Goal: Navigation & Orientation: Find specific page/section

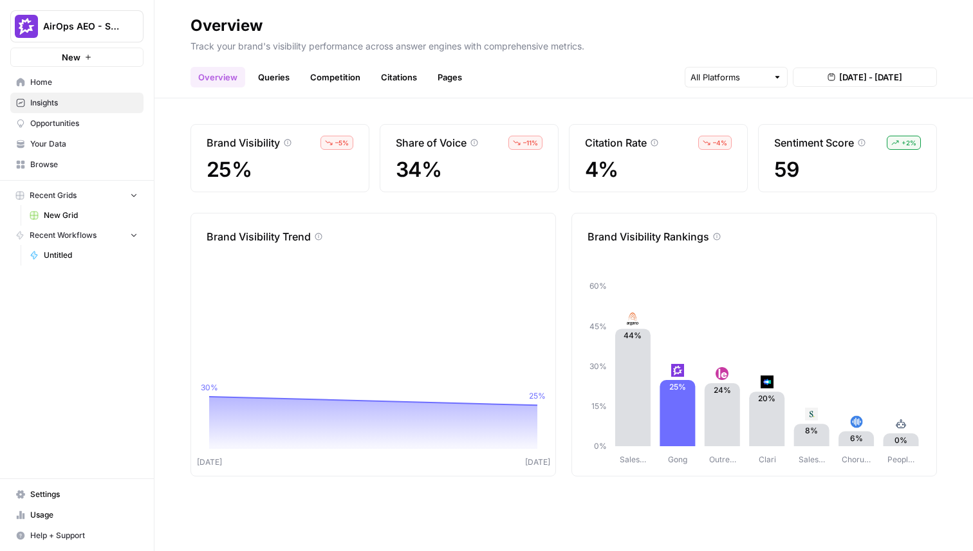
click at [272, 80] on link "Queries" at bounding box center [273, 77] width 47 height 21
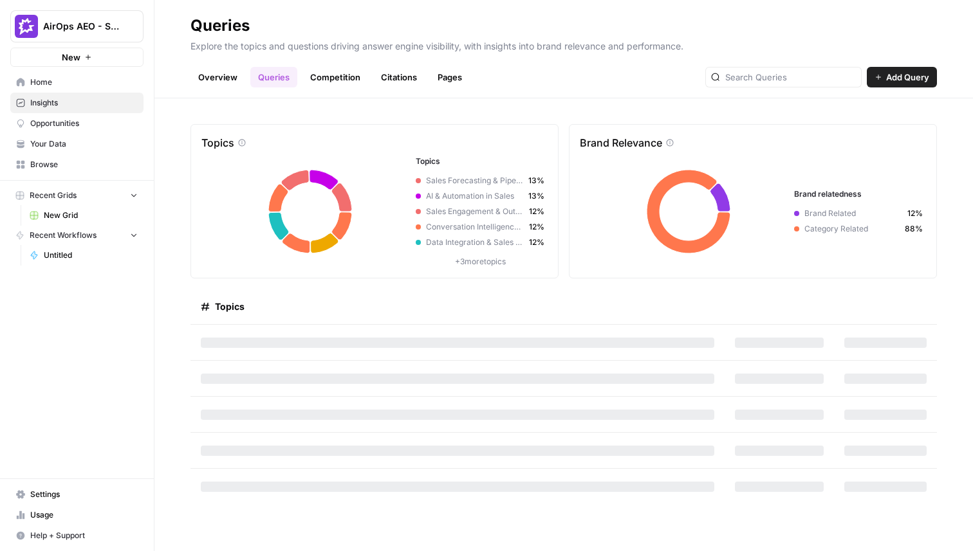
click at [332, 79] on link "Competition" at bounding box center [335, 77] width 66 height 21
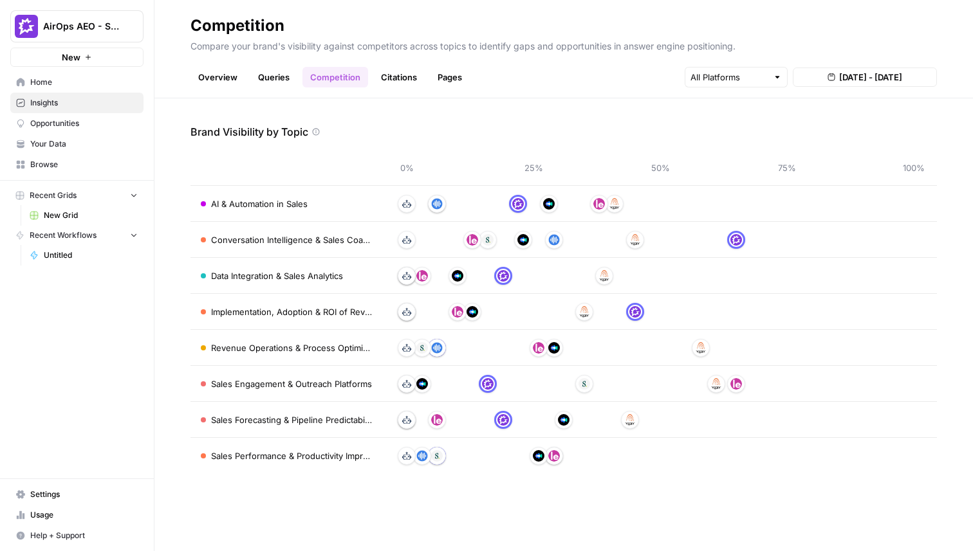
click at [413, 83] on link "Citations" at bounding box center [398, 77] width 51 height 21
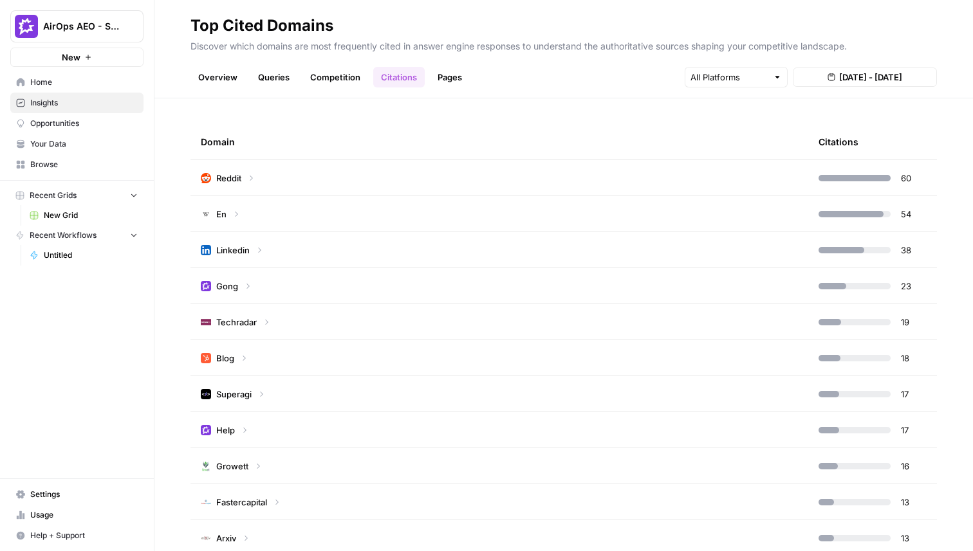
click at [445, 80] on link "Pages" at bounding box center [450, 77] width 40 height 21
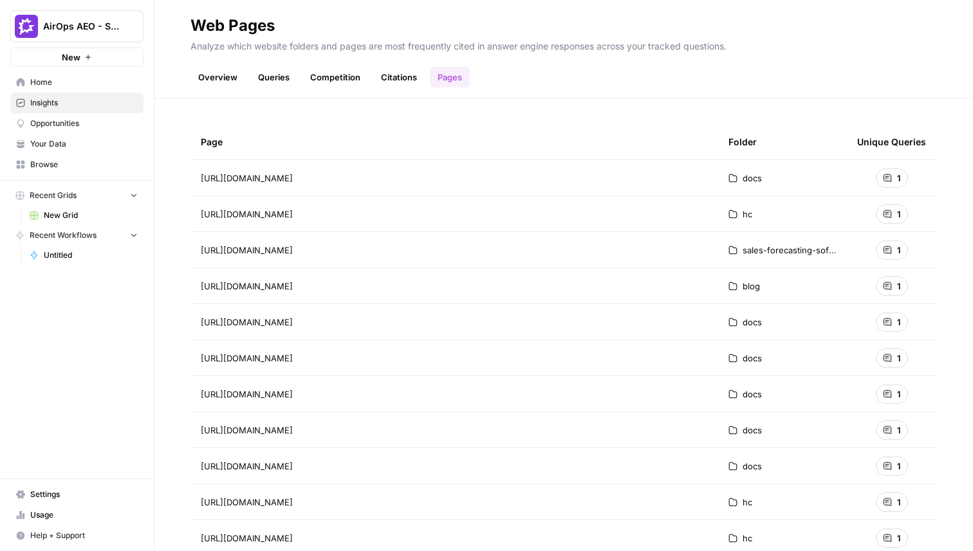
click at [68, 124] on span "Opportunities" at bounding box center [83, 124] width 107 height 12
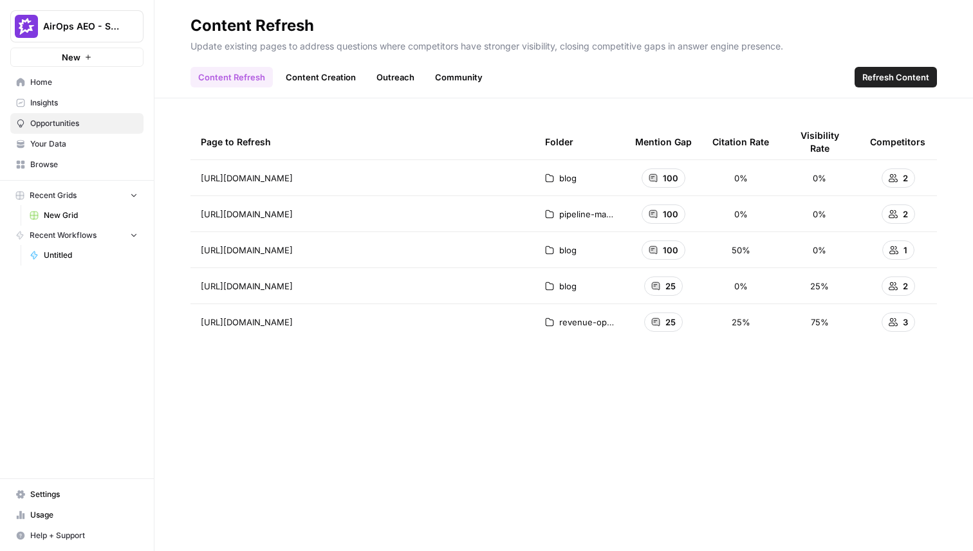
click at [665, 175] on span "100" at bounding box center [670, 178] width 15 height 13
click at [646, 179] on div "100" at bounding box center [663, 178] width 44 height 19
click at [892, 177] on icon at bounding box center [892, 178] width 9 height 9
click at [54, 152] on link "Your Data" at bounding box center [76, 144] width 133 height 21
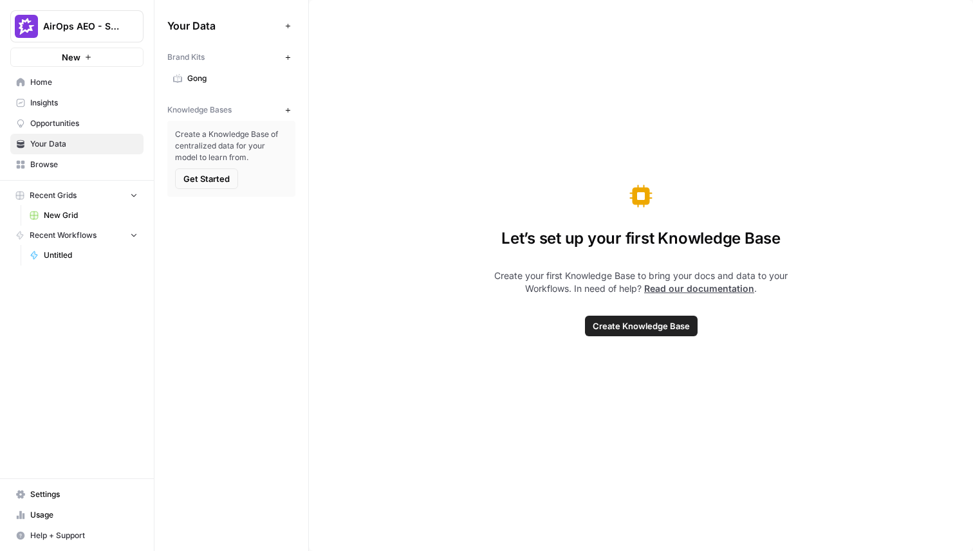
click at [66, 118] on span "Opportunities" at bounding box center [83, 124] width 107 height 12
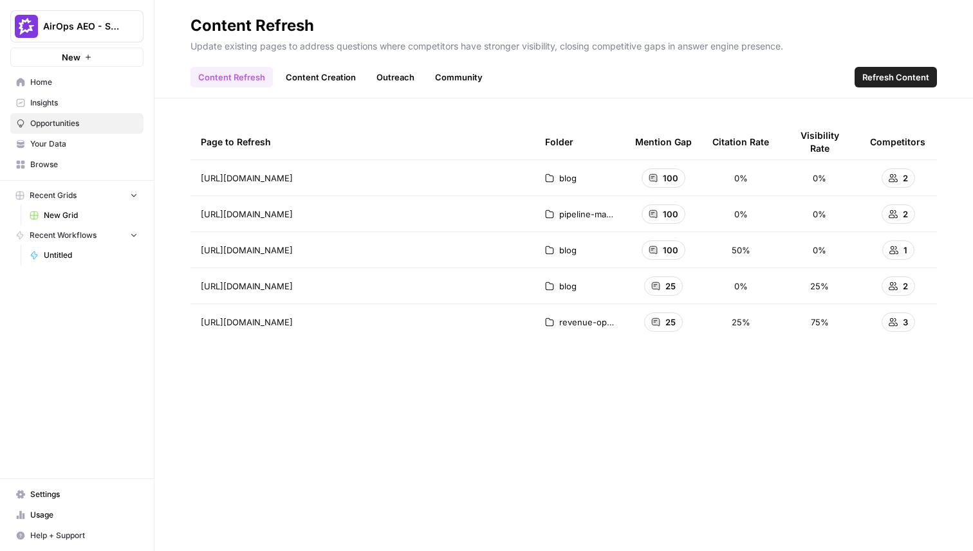
click at [786, 129] on th "Visibility Rate" at bounding box center [819, 141] width 80 height 35
click at [897, 183] on div "2" at bounding box center [897, 178] width 33 height 19
click at [324, 78] on link "Content Creation" at bounding box center [321, 77] width 86 height 21
